Goal: Transaction & Acquisition: Obtain resource

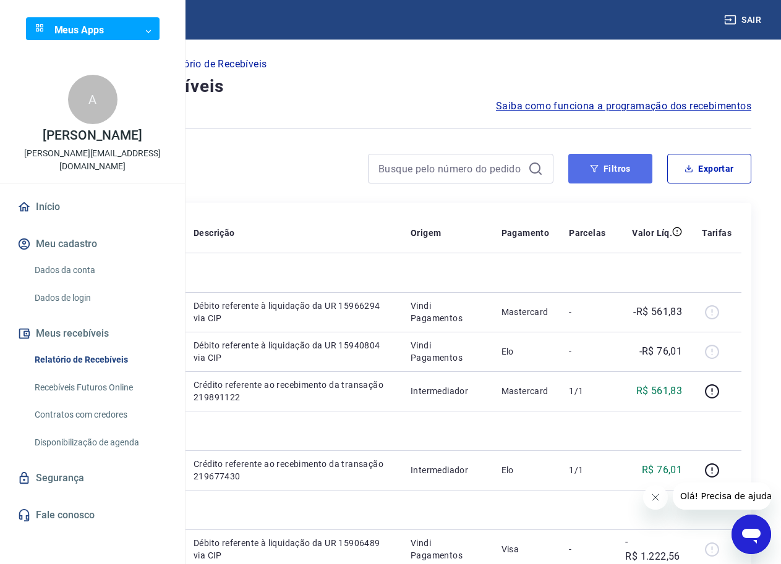
click at [604, 173] on button "Filtros" at bounding box center [610, 169] width 84 height 30
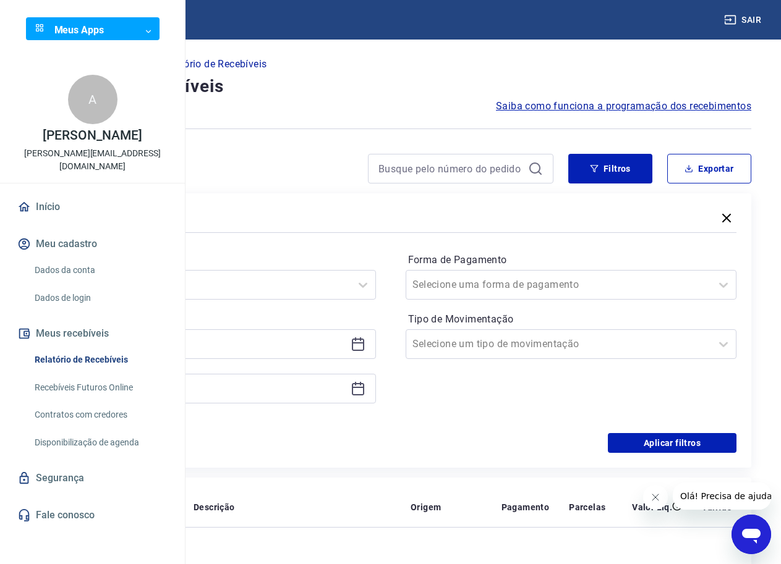
click at [364, 343] on icon at bounding box center [358, 343] width 12 height 1
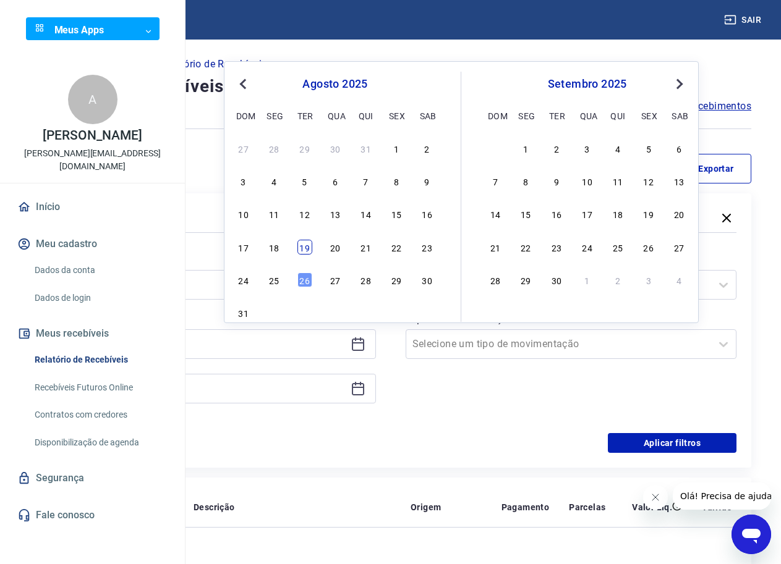
click at [301, 251] on div "19" at bounding box center [304, 247] width 15 height 15
type input "[DATE]"
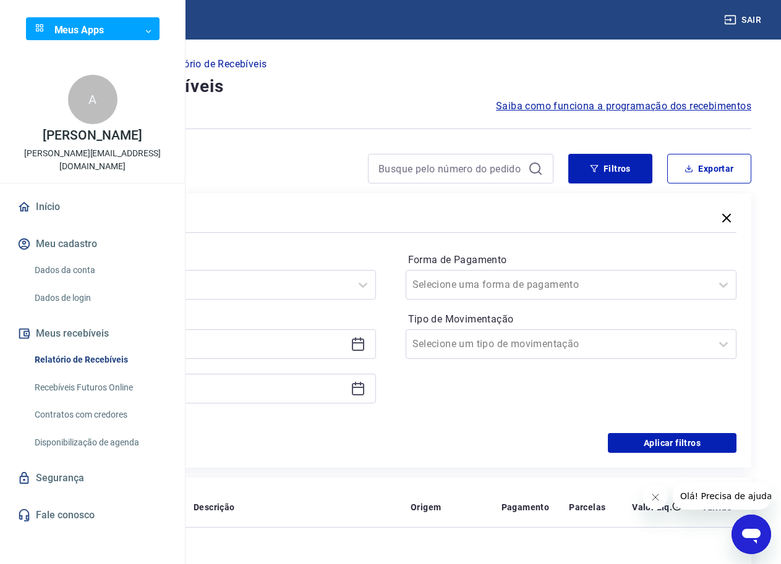
click at [365, 391] on icon at bounding box center [358, 388] width 15 height 15
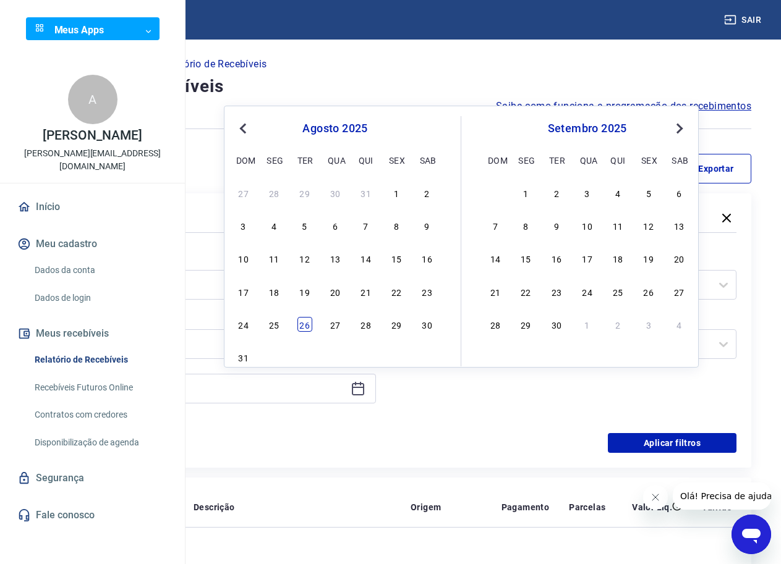
click at [308, 327] on div "26" at bounding box center [304, 324] width 15 height 15
type input "[DATE]"
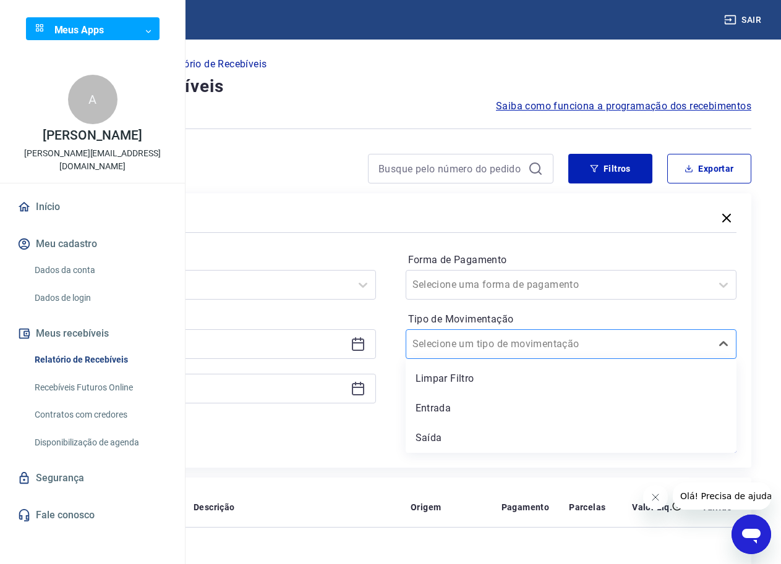
click at [534, 347] on input "Tipo de Movimentação" at bounding box center [474, 344] width 125 height 15
click at [547, 406] on div "Entrada" at bounding box center [571, 408] width 331 height 25
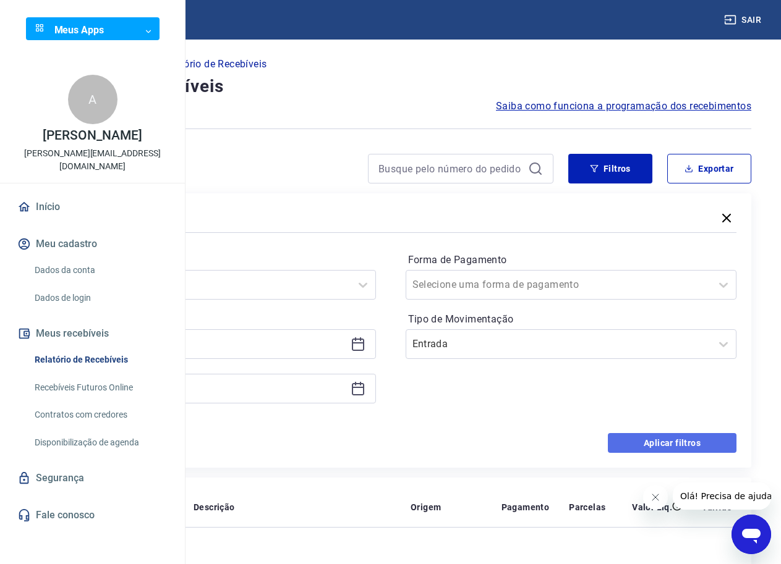
click at [663, 443] on button "Aplicar filtros" at bounding box center [672, 443] width 129 height 20
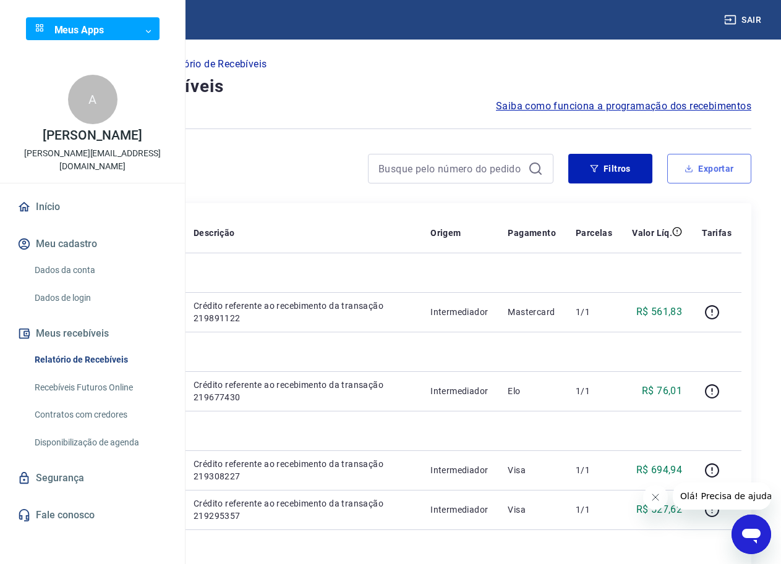
click at [707, 175] on button "Exportar" at bounding box center [709, 169] width 84 height 30
type input "[DATE]"
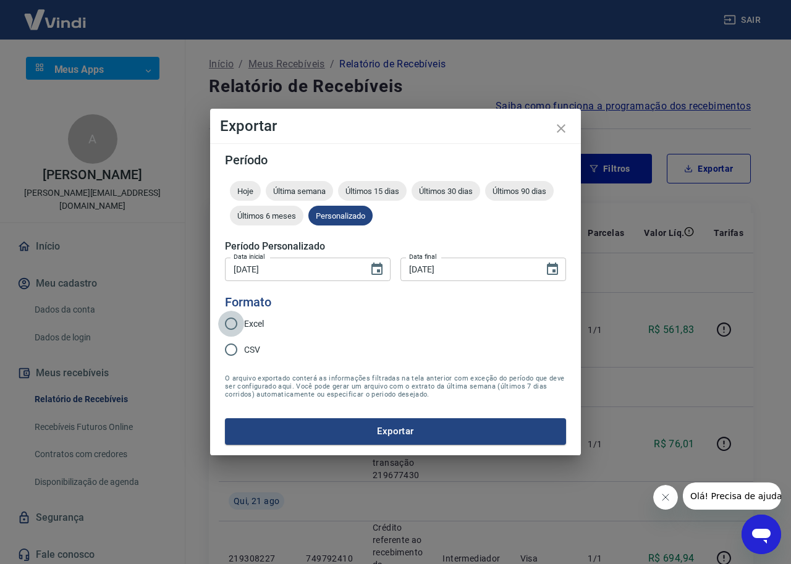
click at [228, 330] on input "Excel" at bounding box center [231, 324] width 26 height 26
radio input "true"
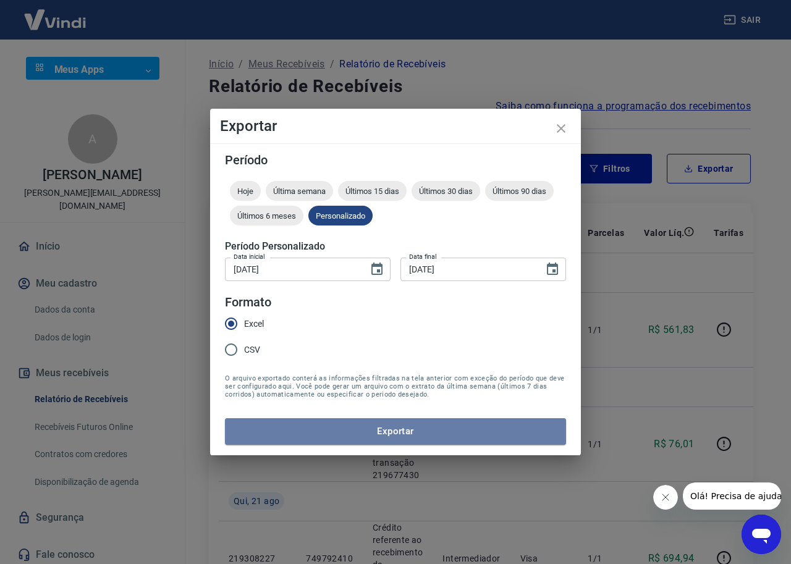
click at [383, 420] on button "Exportar" at bounding box center [395, 432] width 341 height 26
